Goal: Transaction & Acquisition: Obtain resource

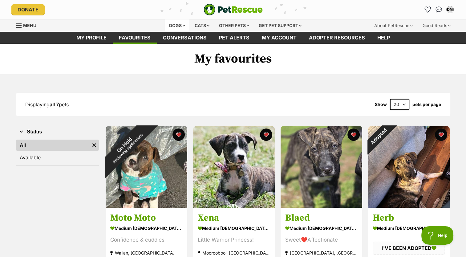
click at [177, 24] on div "Dogs" at bounding box center [177, 25] width 25 height 12
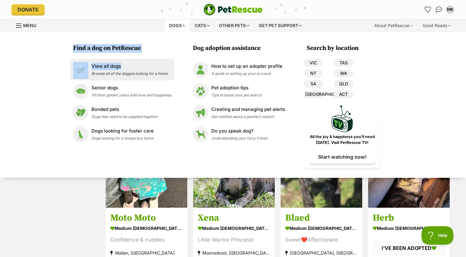
drag, startPoint x: 177, startPoint y: 24, endPoint x: 128, endPoint y: 68, distance: 66.1
click at [165, 32] on div "Dogs Find a dog on PetRescue View all dogs Browse all of the doggos looking for…" at bounding box center [177, 25] width 25 height 12
drag, startPoint x: 128, startPoint y: 68, endPoint x: 110, endPoint y: 67, distance: 18.5
click at [110, 67] on p "View all dogs" at bounding box center [130, 66] width 76 height 7
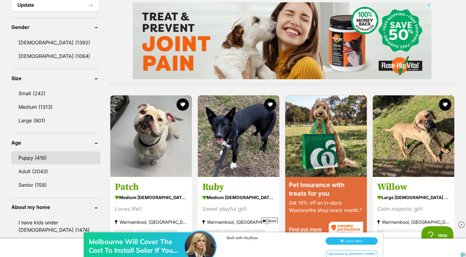
click at [27, 154] on link "Puppy (416)" at bounding box center [55, 157] width 89 height 13
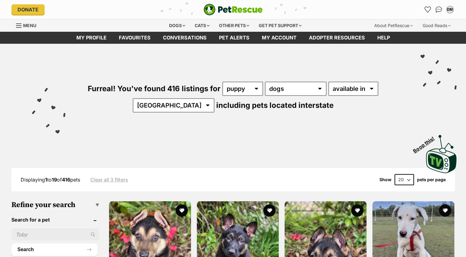
click at [77, 117] on div "Furreal! You've found 416 listings for any age puppy adult senior any type of p…" at bounding box center [233, 87] width 448 height 86
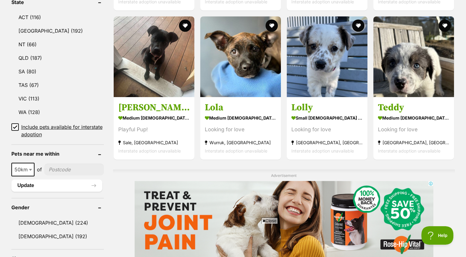
scroll to position [335, 0]
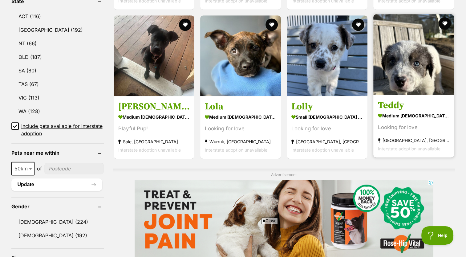
click at [419, 132] on div "Looking for love" at bounding box center [414, 127] width 72 height 8
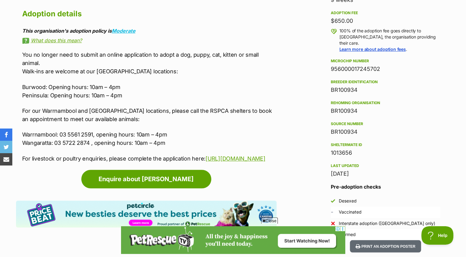
scroll to position [444, 0]
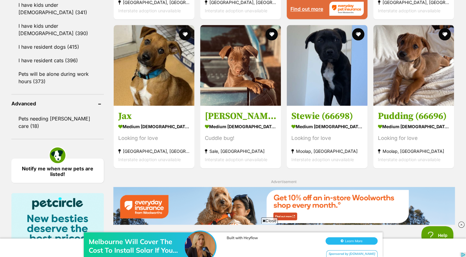
scroll to position [733, 0]
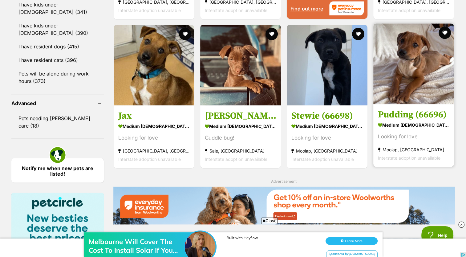
click at [412, 143] on section "medium male Dog Looking for love Moolap, VIC Interstate adoption unavailable" at bounding box center [414, 142] width 72 height 42
